Goal: Information Seeking & Learning: Learn about a topic

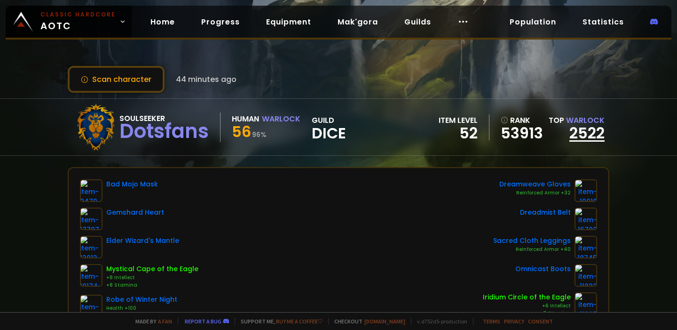
click at [597, 127] on link "2522" at bounding box center [586, 132] width 35 height 21
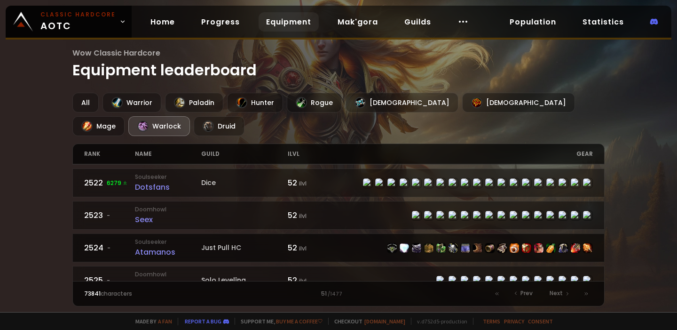
scroll to position [678, 0]
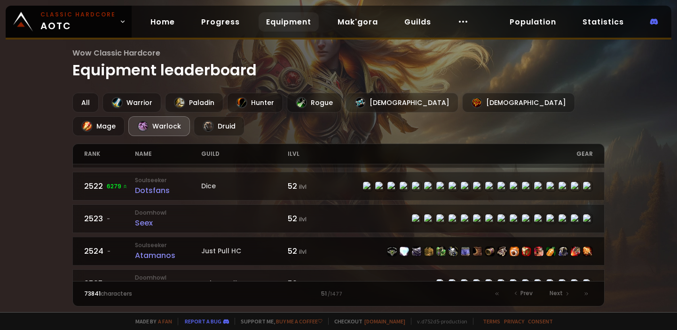
click at [168, 249] on div "Atamanos" at bounding box center [168, 255] width 66 height 12
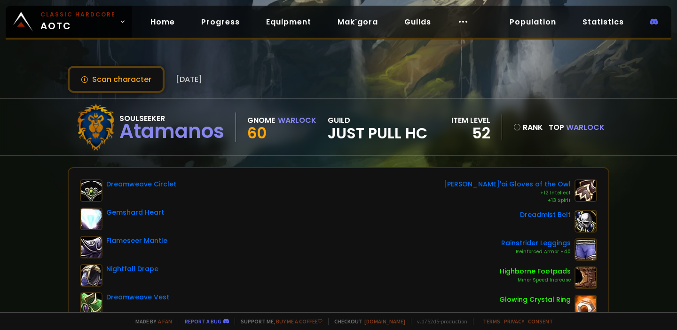
drag, startPoint x: 251, startPoint y: 134, endPoint x: 272, endPoint y: 134, distance: 21.2
click at [265, 134] on span "60" at bounding box center [256, 132] width 19 height 21
click at [274, 140] on div "Soulseeker Atamanos Gnome Warlock 60 guild Just Pull HC" at bounding box center [249, 126] width 355 height 47
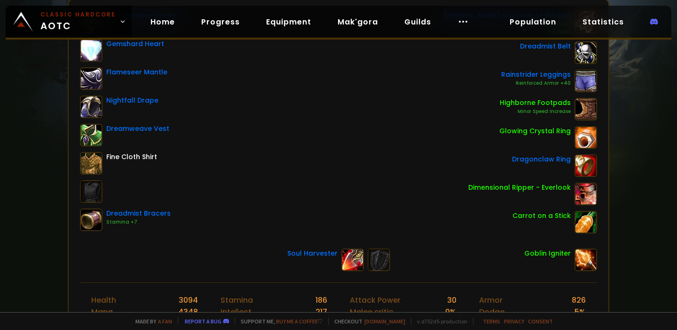
scroll to position [13, 0]
